Goal: Task Accomplishment & Management: Complete application form

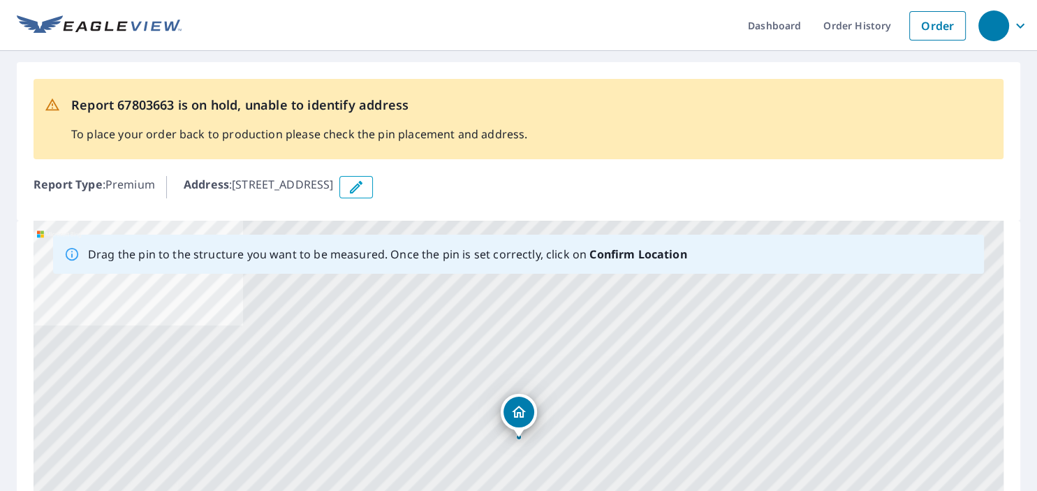
click at [364, 188] on icon "button" at bounding box center [356, 187] width 17 height 17
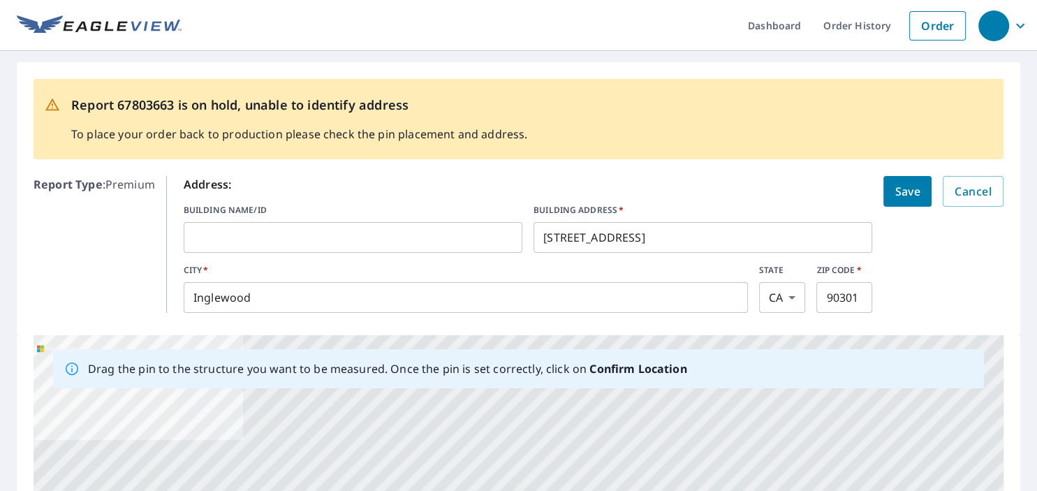
click at [666, 235] on input "[STREET_ADDRESS]" at bounding box center [702, 237] width 339 height 39
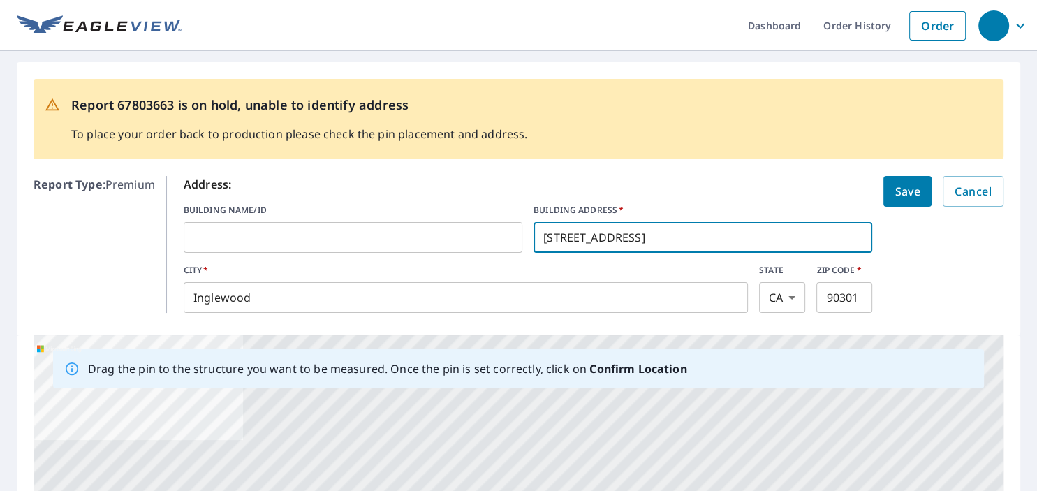
drag, startPoint x: 666, startPoint y: 235, endPoint x: 625, endPoint y: 233, distance: 40.5
click at [625, 233] on input "[STREET_ADDRESS]" at bounding box center [702, 237] width 339 height 39
type input "[STREET_ADDRESS]"
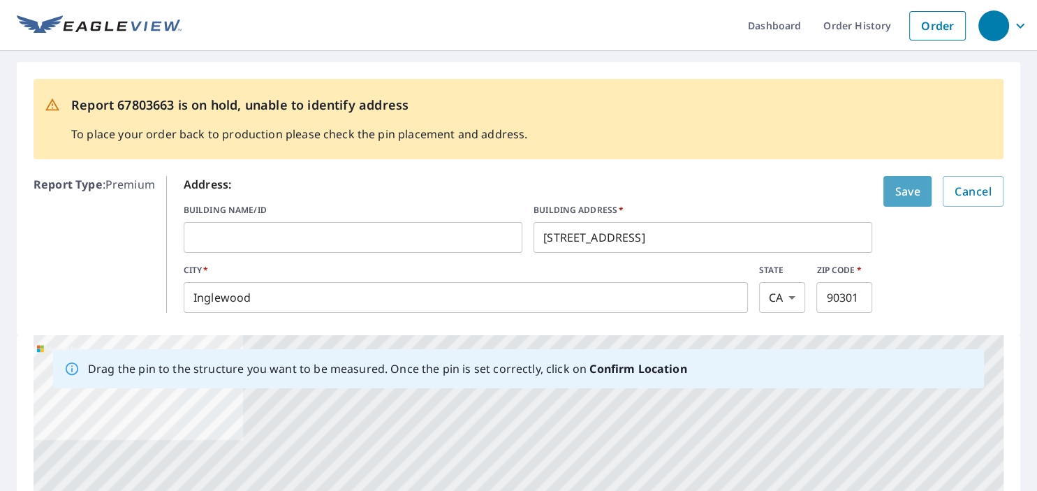
click at [906, 191] on span "Save" at bounding box center [907, 191] width 26 height 20
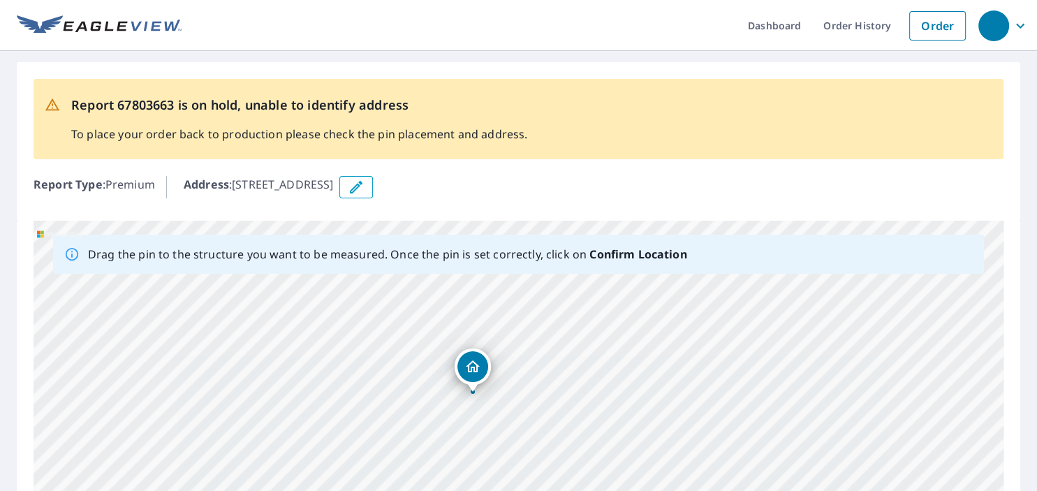
drag, startPoint x: 607, startPoint y: 403, endPoint x: 561, endPoint y: 358, distance: 64.7
click at [561, 358] on div "[STREET_ADDRESS]" at bounding box center [519, 440] width 970 height 438
drag, startPoint x: 235, startPoint y: 186, endPoint x: 437, endPoint y: 186, distance: 201.7
click at [437, 186] on div "Address : [STREET_ADDRESS]" at bounding box center [593, 187] width 819 height 22
copy p "[STREET_ADDRESS]"
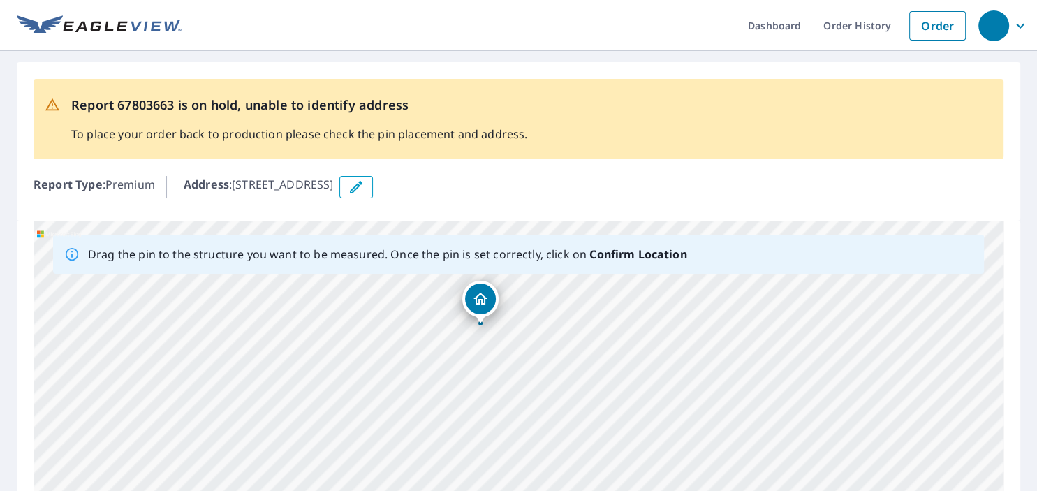
drag, startPoint x: 474, startPoint y: 367, endPoint x: 482, endPoint y: 299, distance: 68.8
click at [482, 299] on div "[STREET_ADDRESS]" at bounding box center [519, 440] width 970 height 438
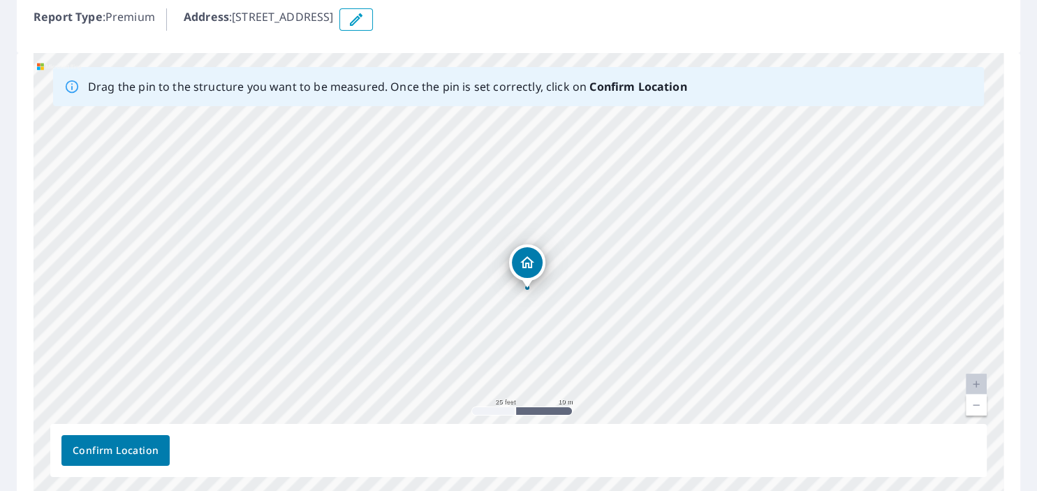
scroll to position [230, 0]
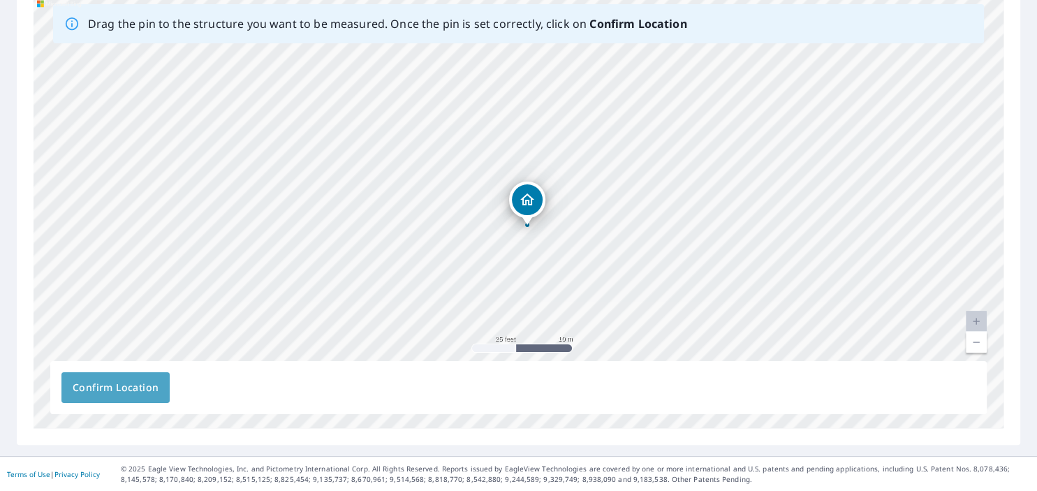
click at [124, 380] on span "Confirm Location" at bounding box center [116, 387] width 86 height 17
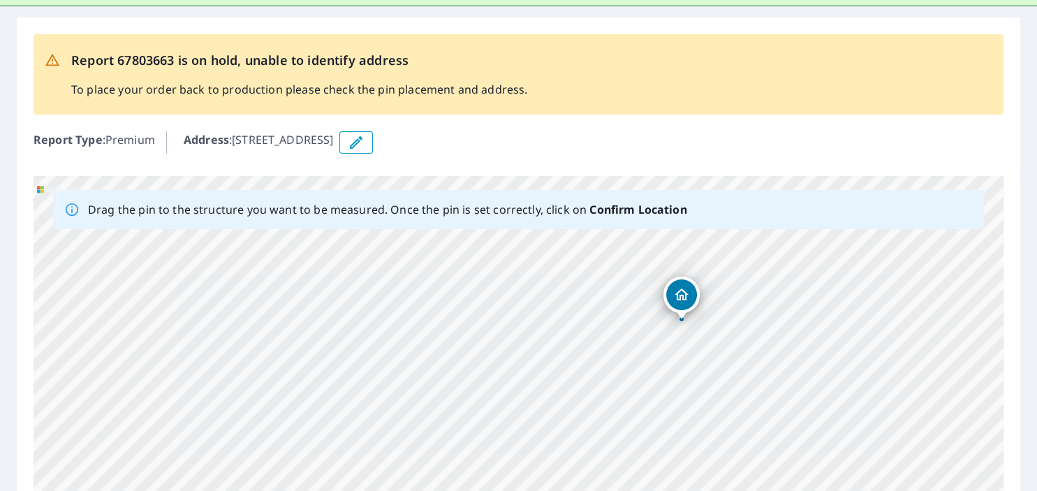
scroll to position [0, 0]
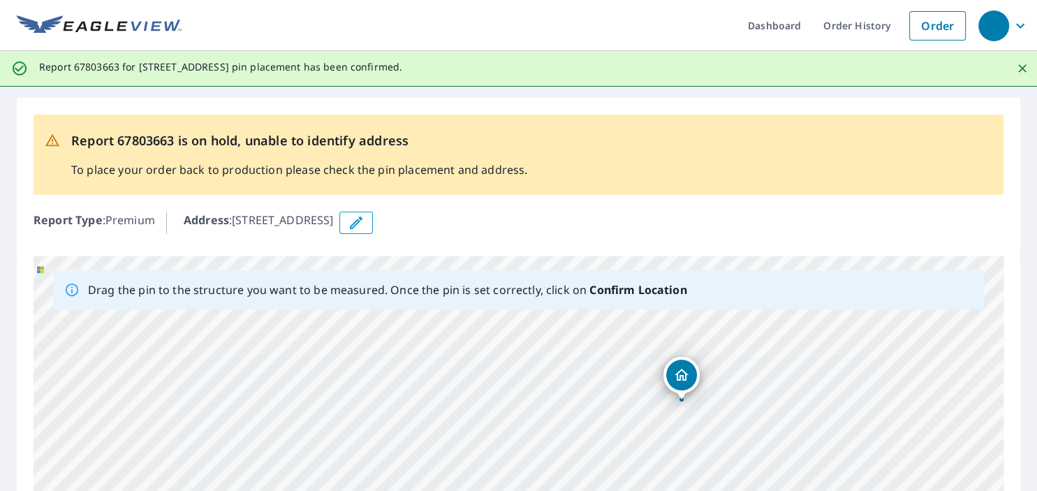
click at [923, 115] on div "Report 67803663 is on hold, unable to identify address To place your order back…" at bounding box center [519, 154] width 970 height 80
click at [940, 29] on link "Order" at bounding box center [937, 25] width 57 height 29
